Goal: Task Accomplishment & Management: Complete application form

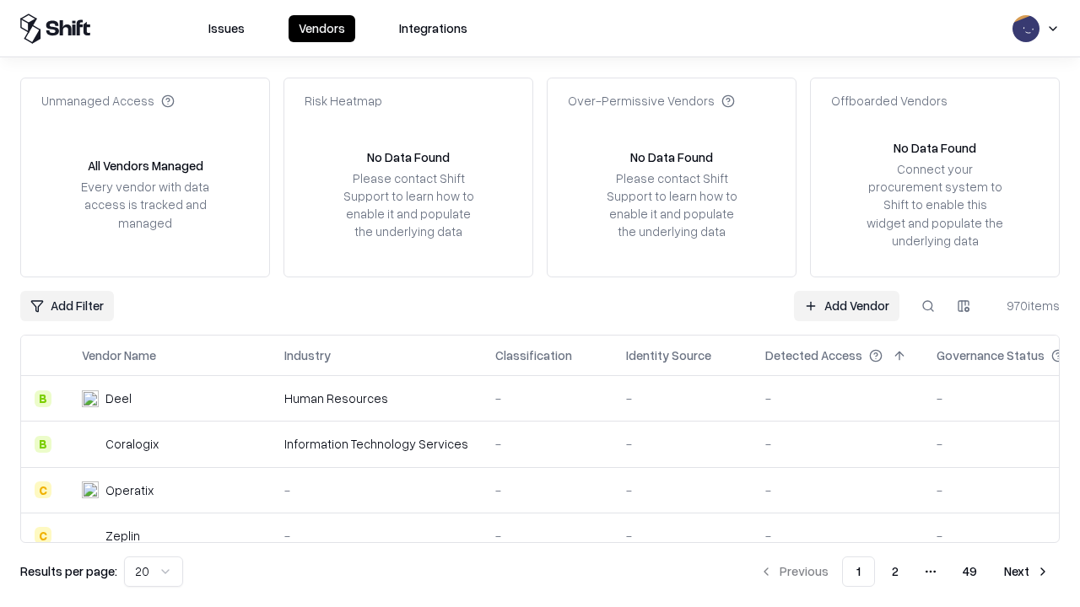
click at [846, 305] on link "Add Vendor" at bounding box center [846, 306] width 105 height 30
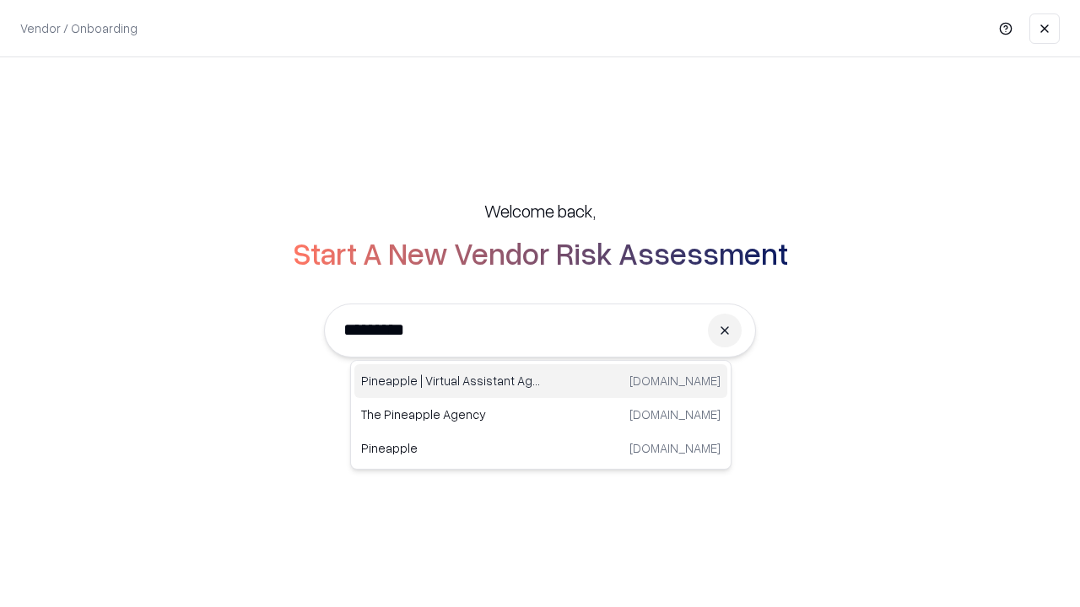
click at [541, 381] on div "Pineapple | Virtual Assistant Agency [DOMAIN_NAME]" at bounding box center [540, 381] width 373 height 34
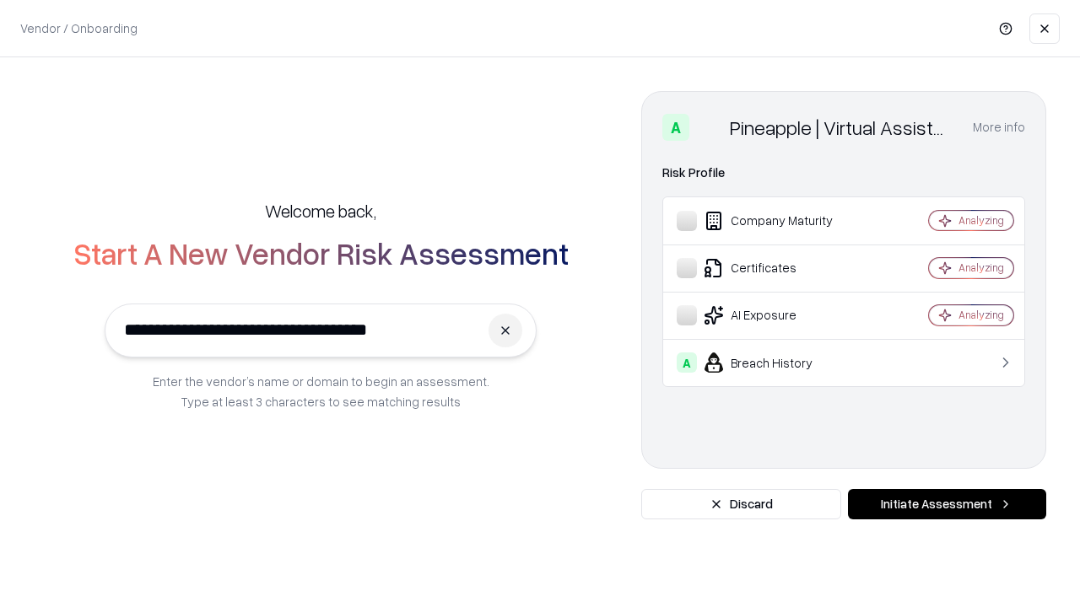
type input "**********"
click at [946, 504] on button "Initiate Assessment" at bounding box center [947, 504] width 198 height 30
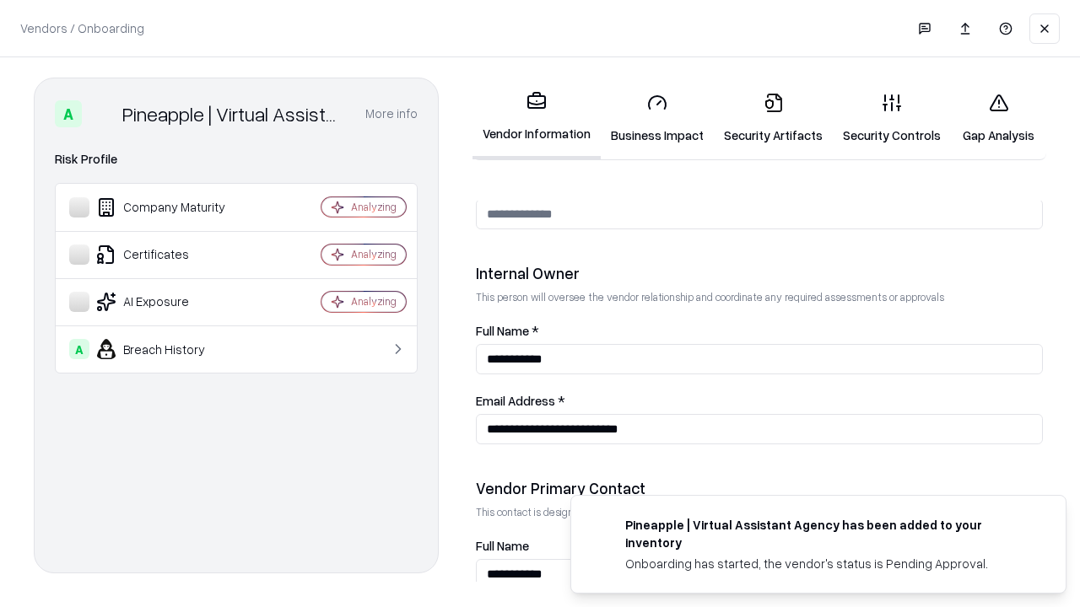
scroll to position [874, 0]
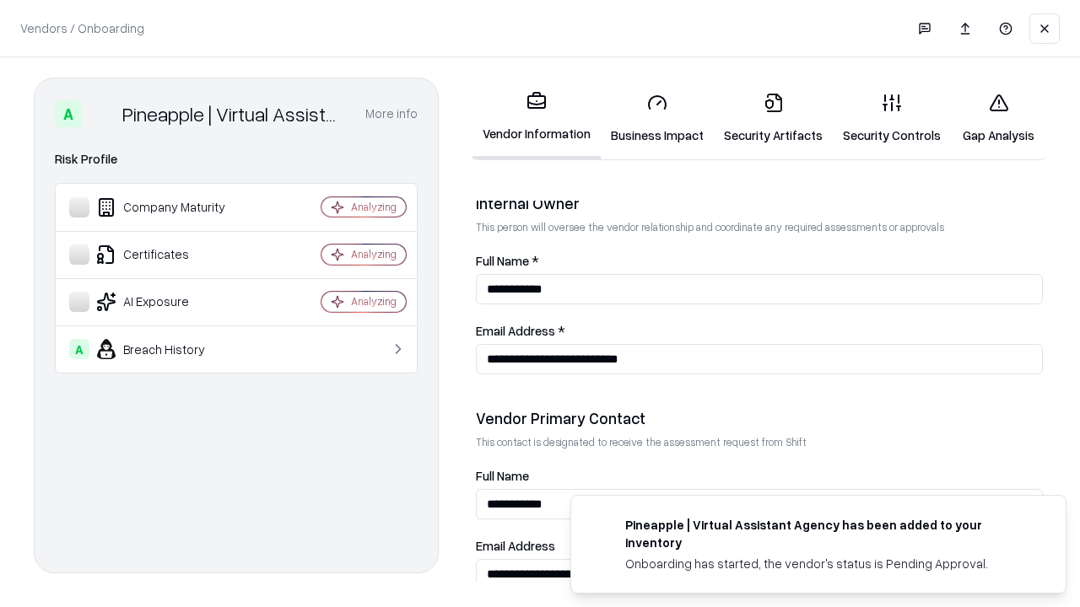
click at [657, 118] on link "Business Impact" at bounding box center [657, 118] width 113 height 78
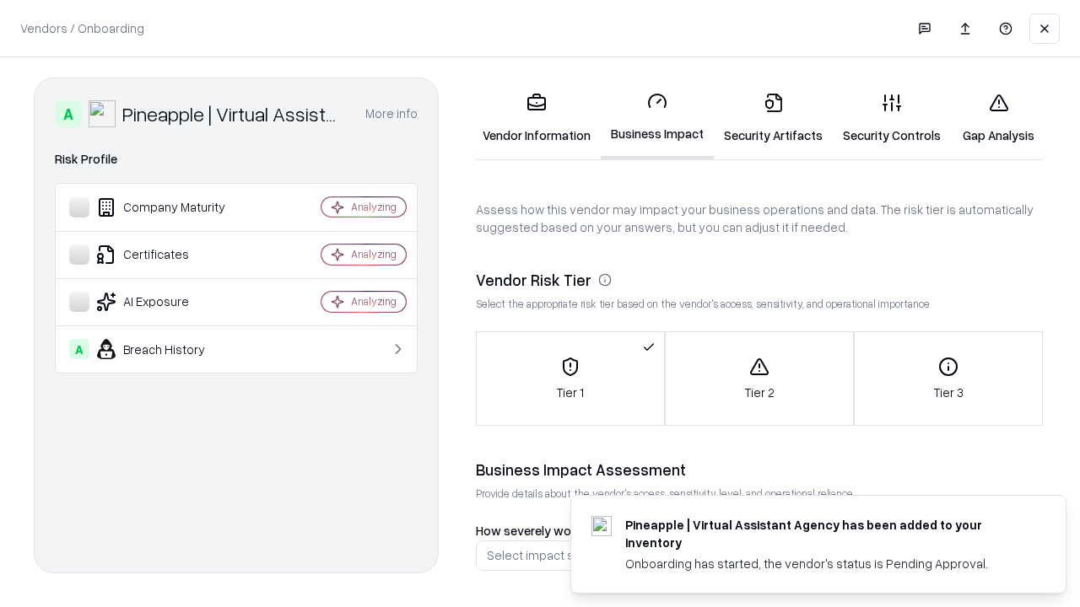
click at [773, 118] on link "Security Artifacts" at bounding box center [773, 118] width 119 height 78
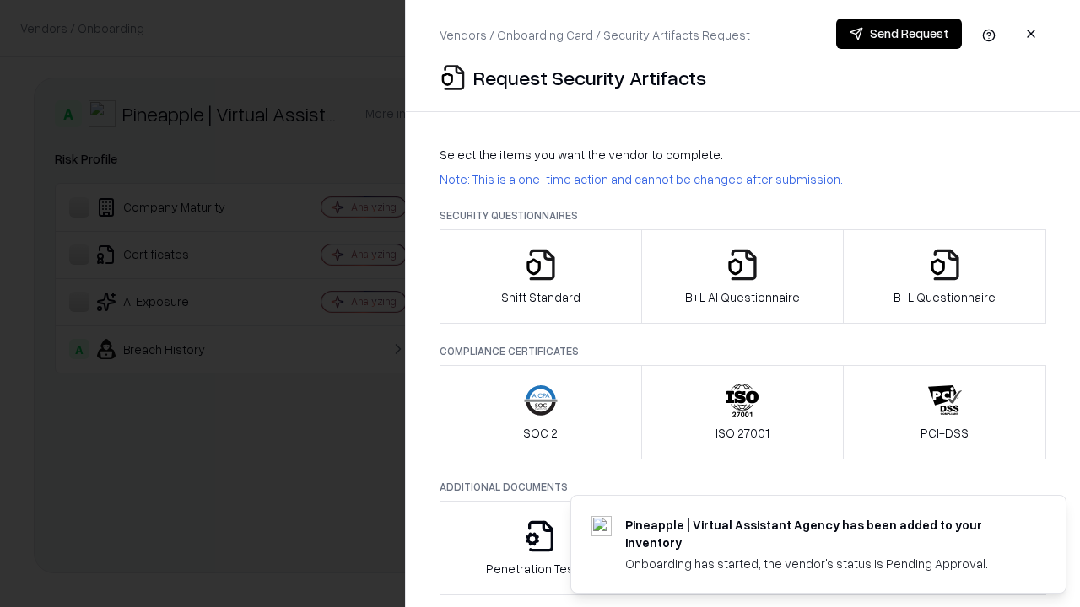
click at [540, 277] on icon "button" at bounding box center [541, 265] width 34 height 34
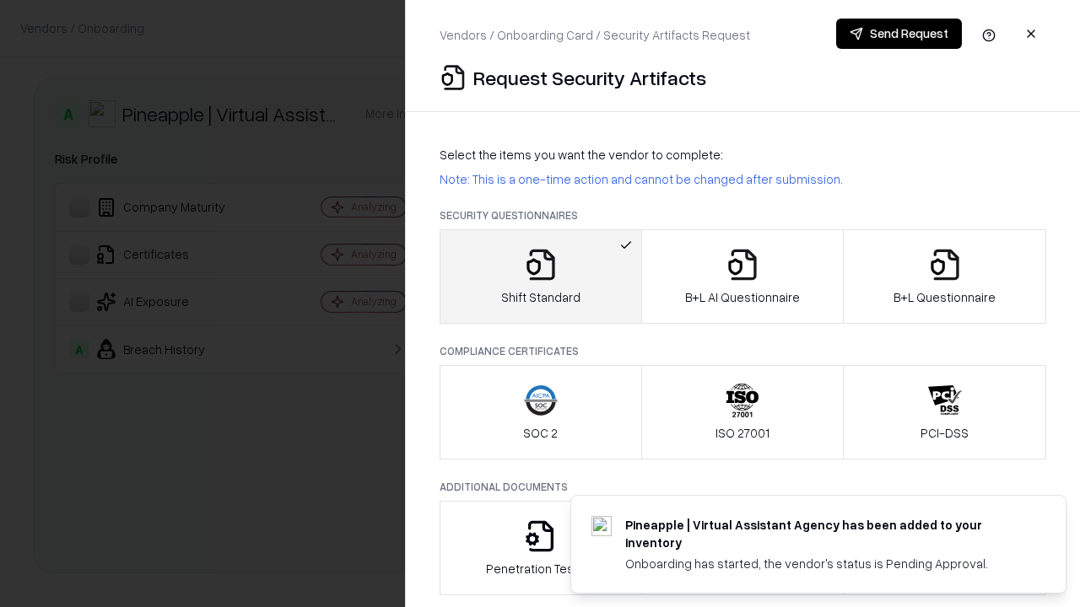
click at [898, 34] on button "Send Request" at bounding box center [899, 34] width 126 height 30
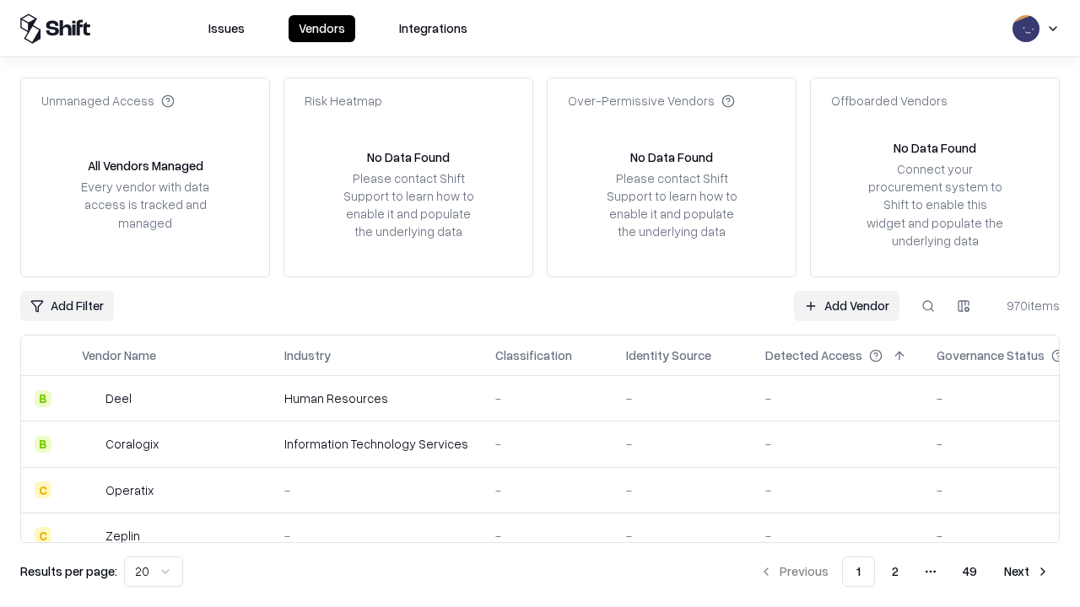
click at [928, 305] on button at bounding box center [928, 306] width 30 height 30
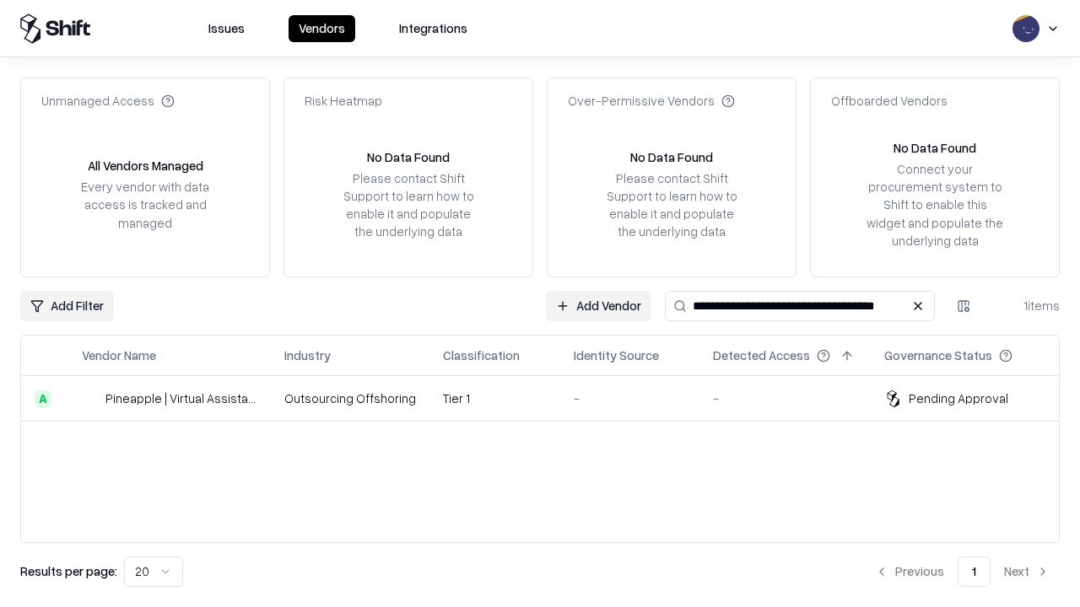
type input "**********"
click at [550, 398] on td "Tier 1" at bounding box center [494, 399] width 131 height 46
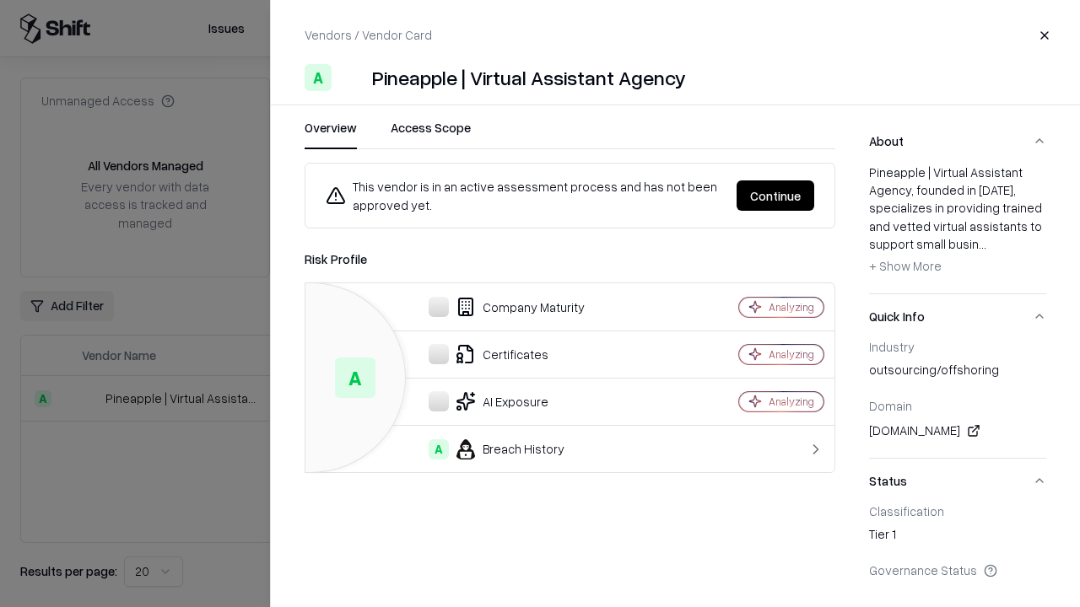
click at [775, 196] on button "Continue" at bounding box center [775, 196] width 78 height 30
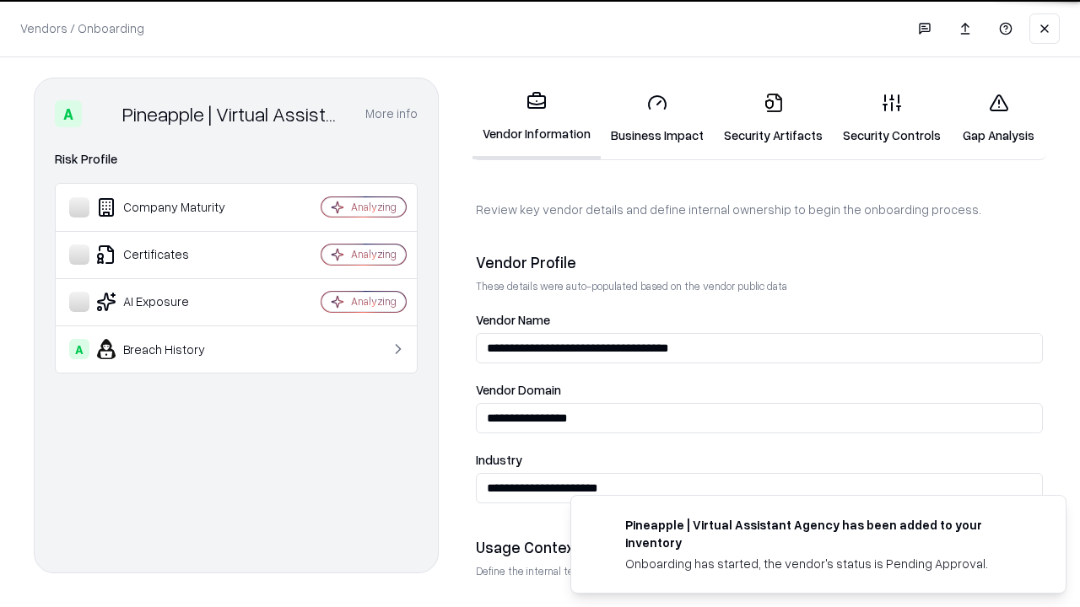
click at [773, 118] on link "Security Artifacts" at bounding box center [773, 118] width 119 height 78
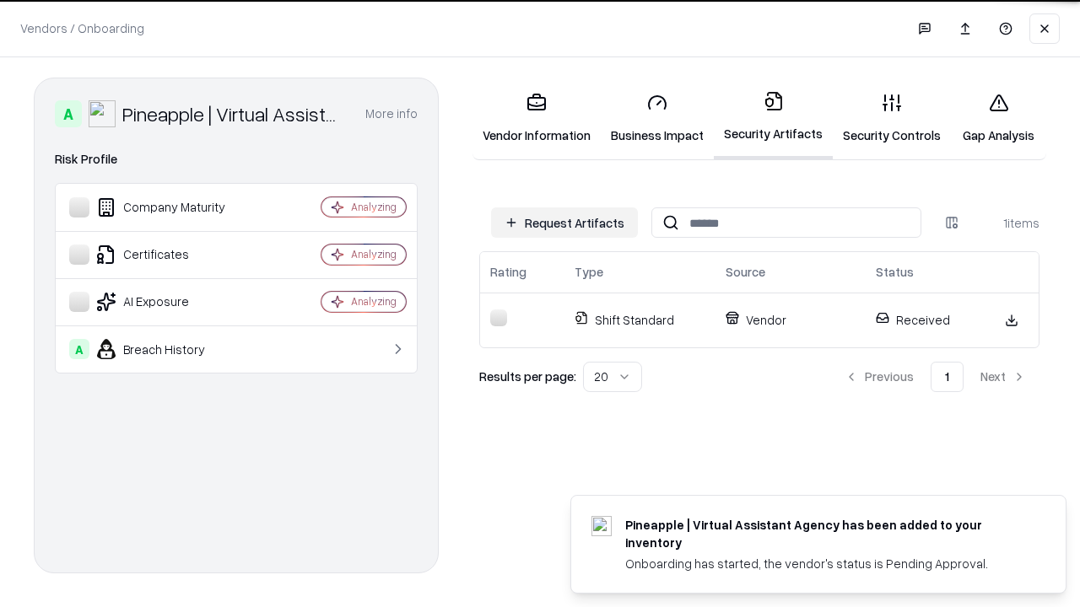
click at [892, 118] on link "Security Controls" at bounding box center [892, 118] width 118 height 78
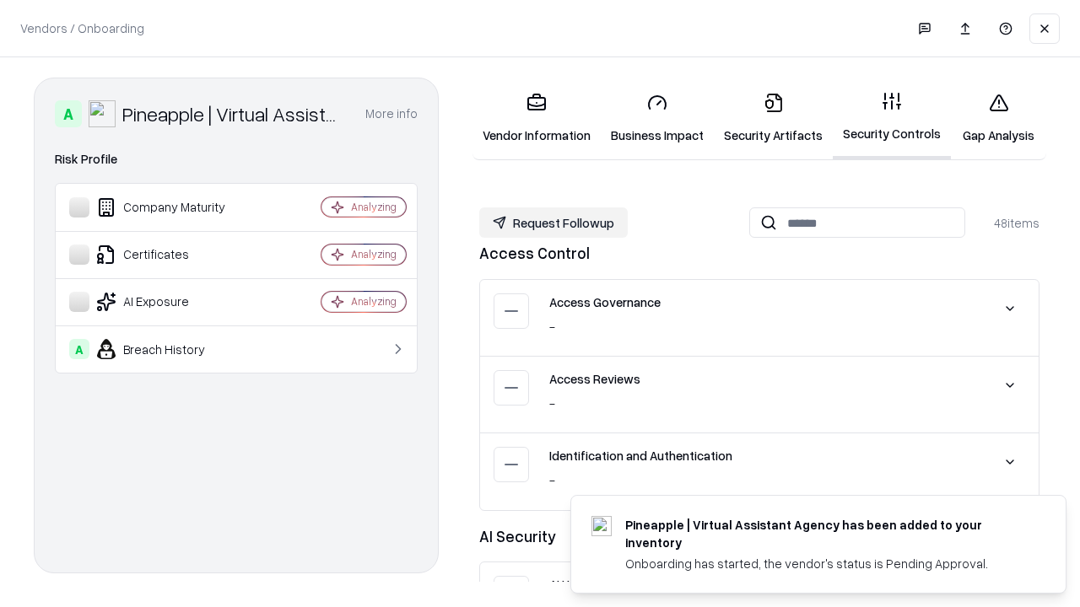
click at [553, 222] on button "Request Followup" at bounding box center [553, 222] width 148 height 30
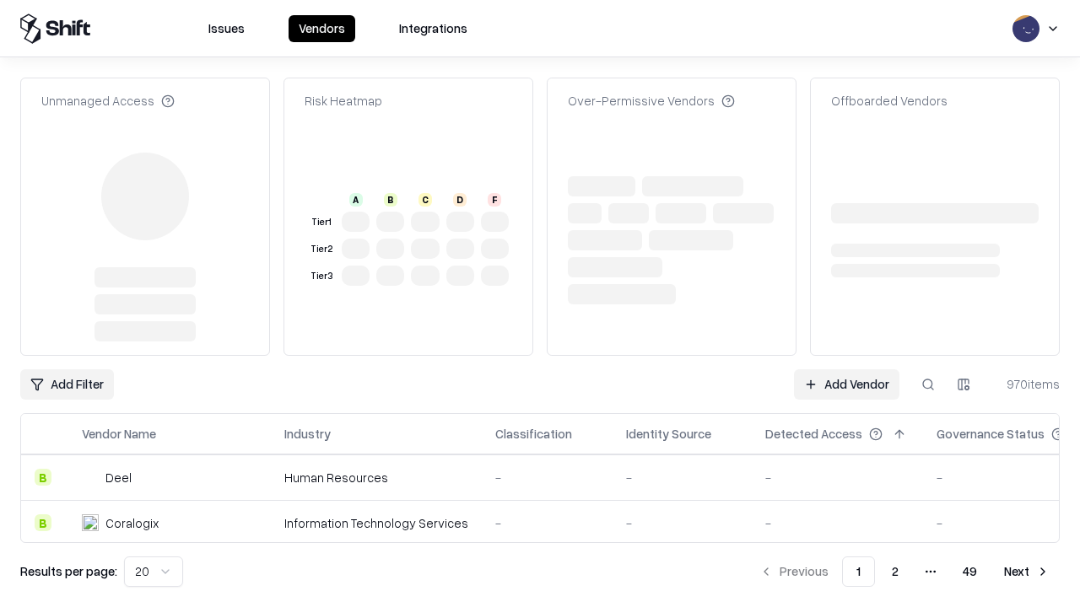
click at [846, 369] on link "Add Vendor" at bounding box center [846, 384] width 105 height 30
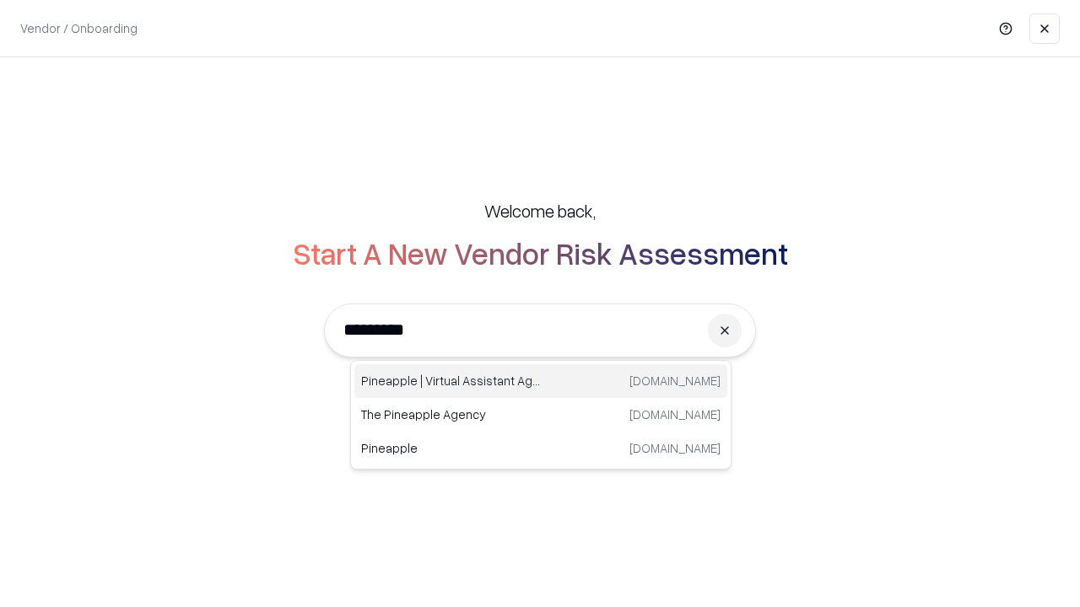
click at [541, 381] on div "Pineapple | Virtual Assistant Agency [DOMAIN_NAME]" at bounding box center [540, 381] width 373 height 34
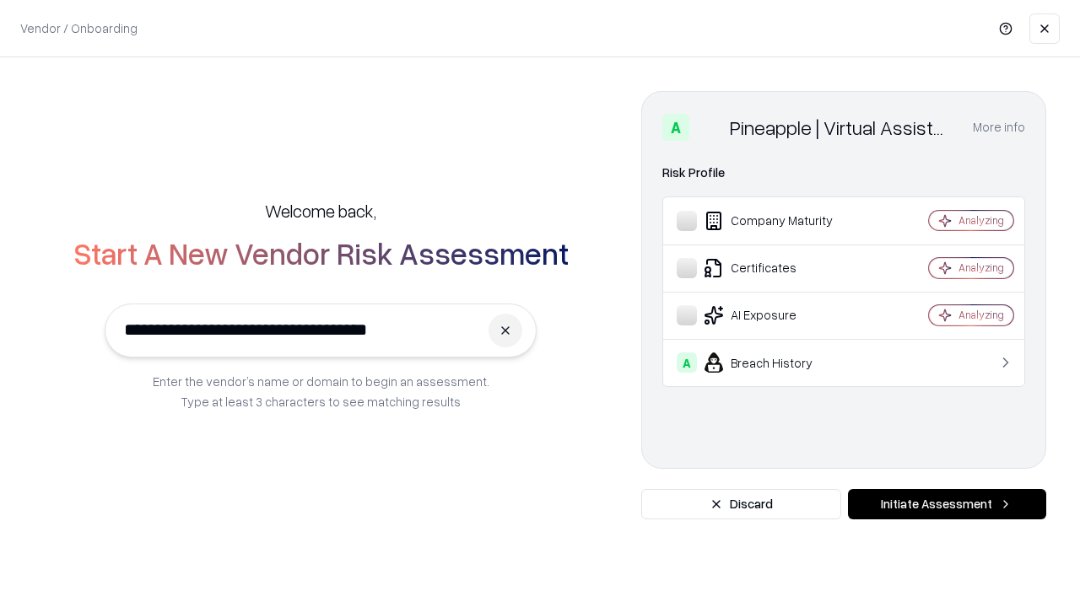
type input "**********"
click at [946, 504] on button "Initiate Assessment" at bounding box center [947, 504] width 198 height 30
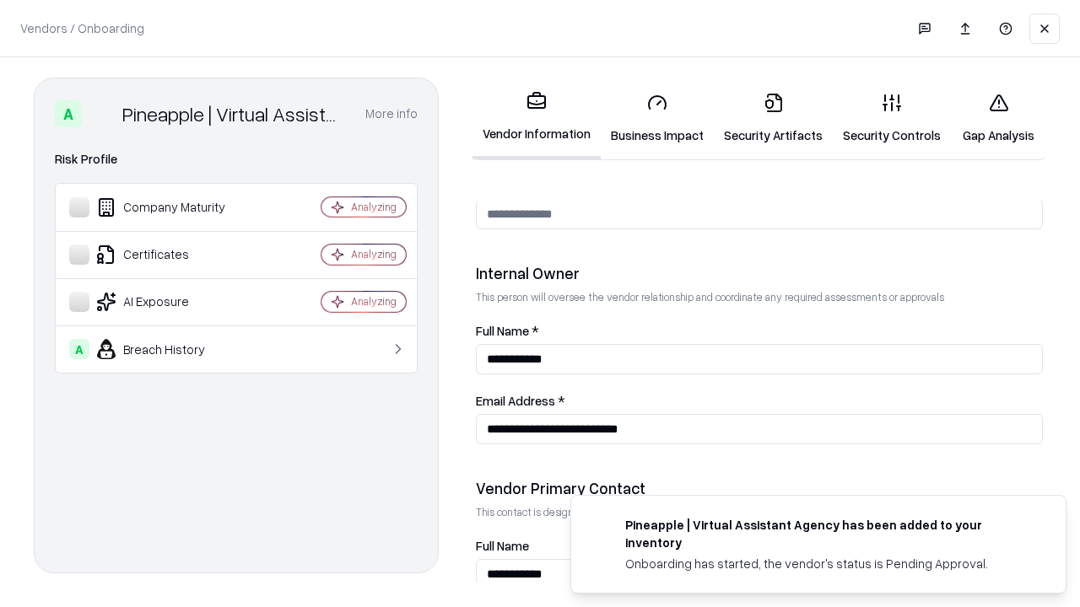
scroll to position [874, 0]
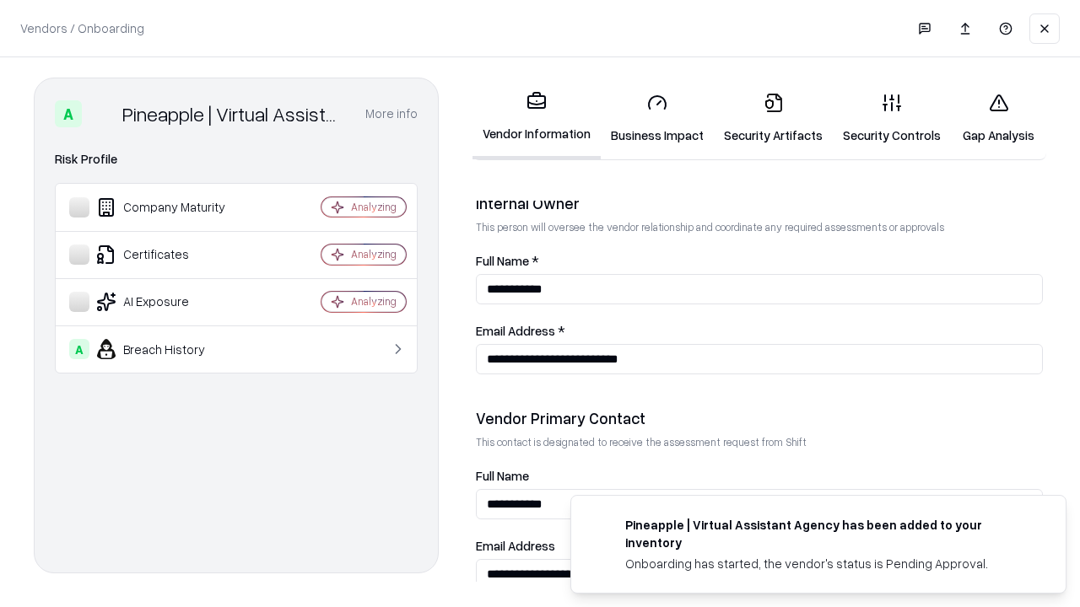
click at [998, 118] on link "Gap Analysis" at bounding box center [998, 118] width 95 height 78
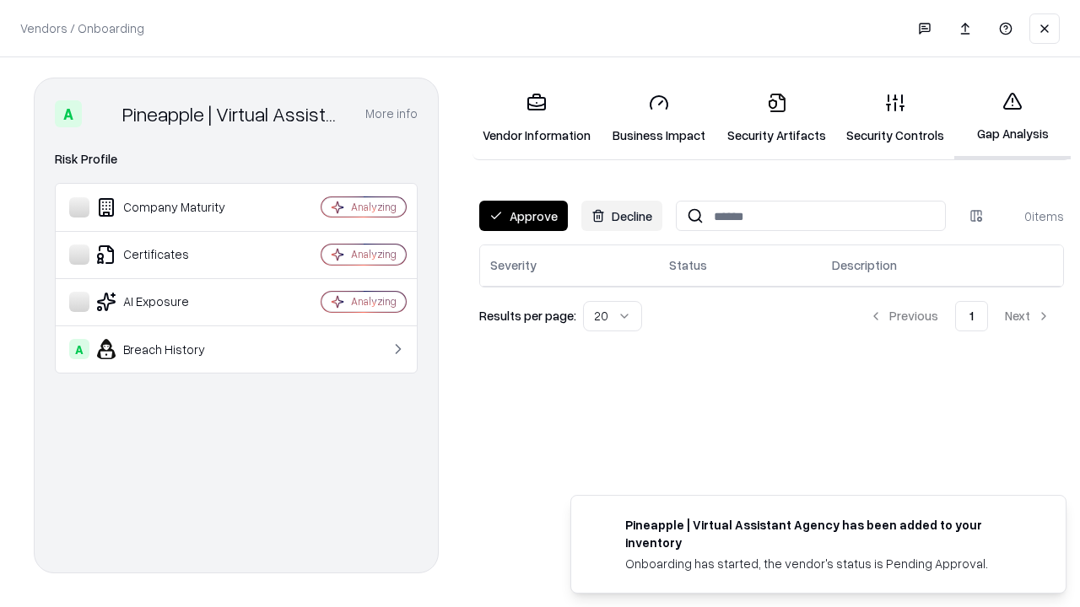
click at [523, 216] on button "Approve" at bounding box center [523, 216] width 89 height 30
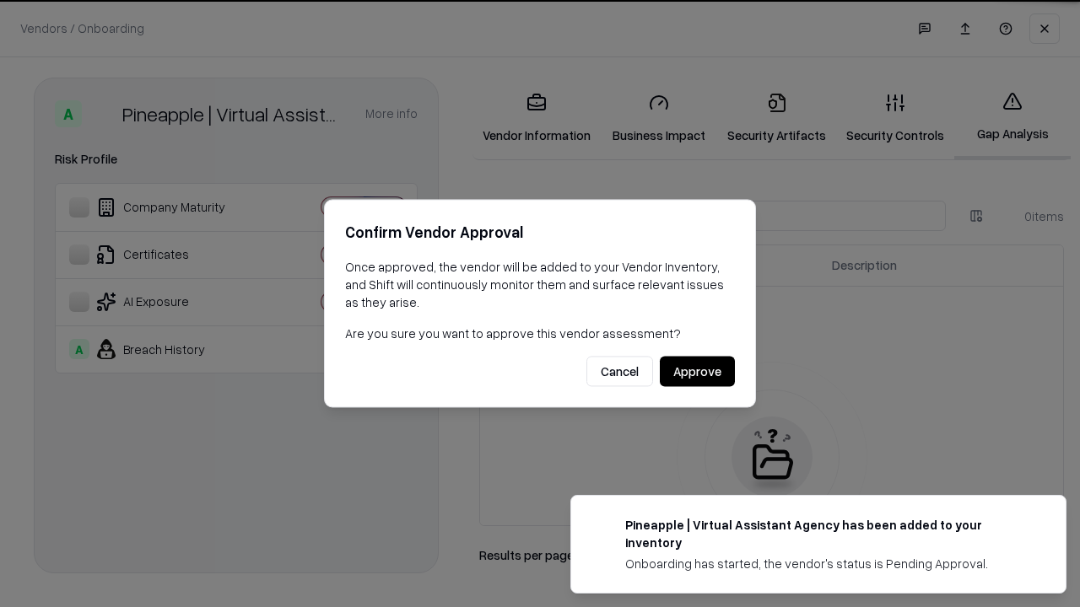
click at [697, 371] on button "Approve" at bounding box center [697, 372] width 75 height 30
